Goal: Transaction & Acquisition: Book appointment/travel/reservation

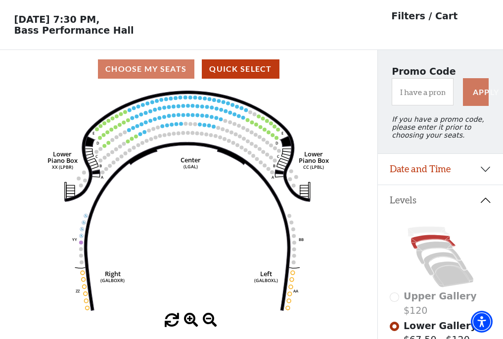
scroll to position [46, 0]
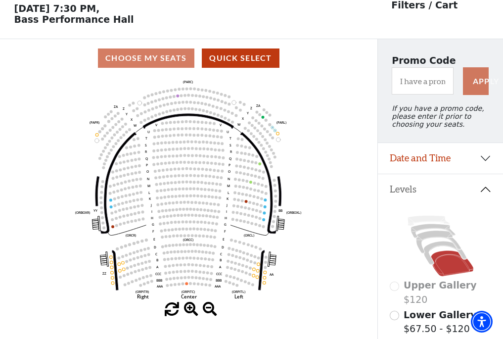
scroll to position [46, 0]
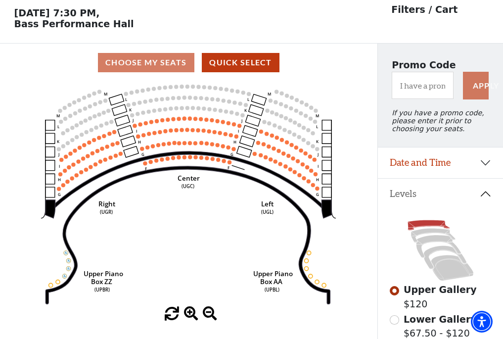
scroll to position [46, 0]
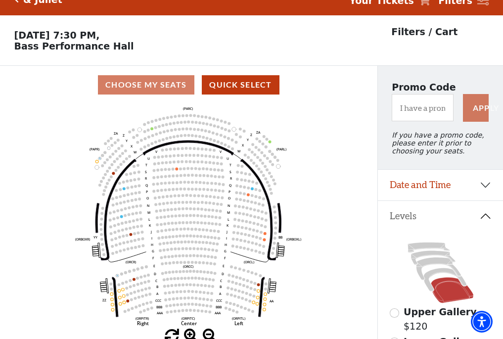
scroll to position [46, 0]
